Goal: Navigation & Orientation: Find specific page/section

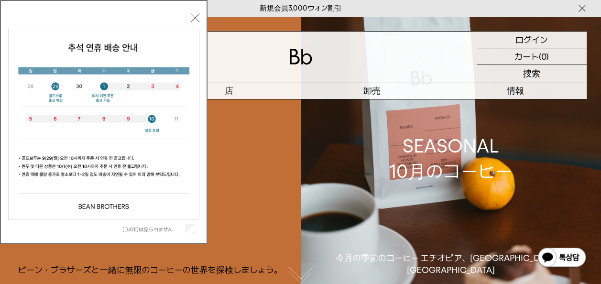
click at [199, 19] on button "閉める" at bounding box center [195, 17] width 9 height 9
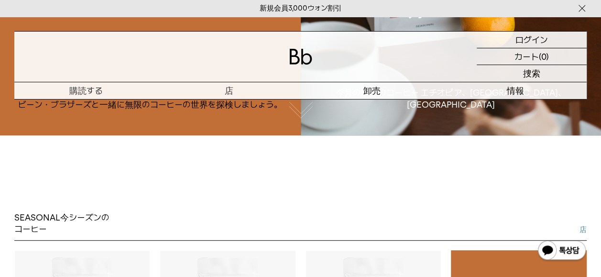
scroll to position [143, 0]
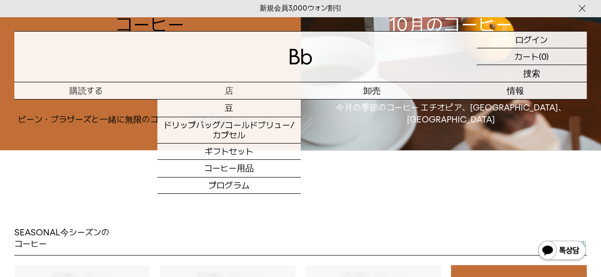
click at [231, 89] on p "店" at bounding box center [228, 90] width 143 height 17
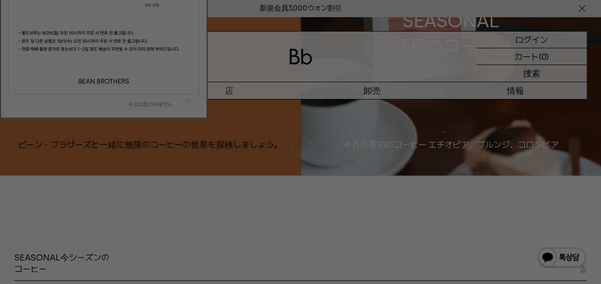
scroll to position [143, 0]
